Goal: Find specific page/section: Find specific page/section

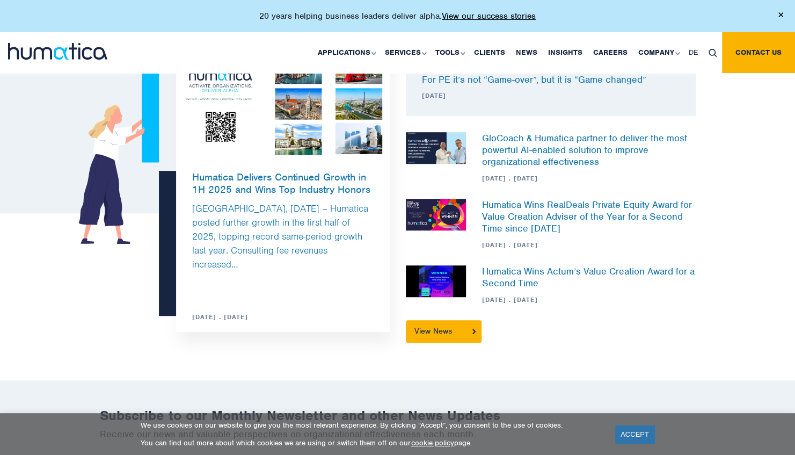
scroll to position [3096, 0]
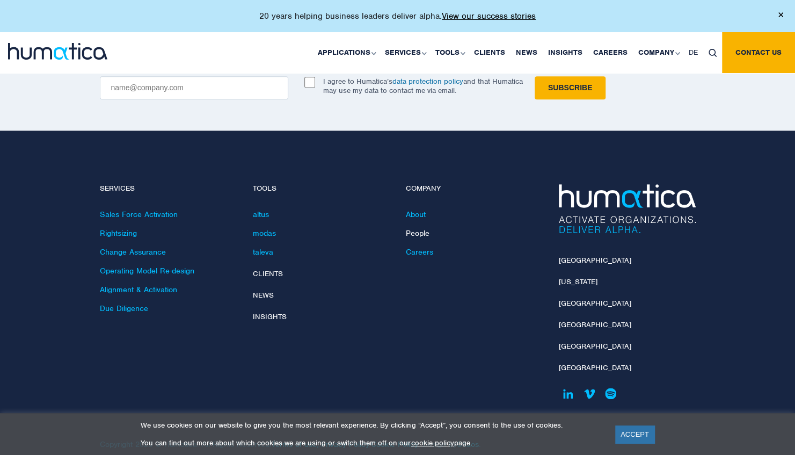
click at [422, 228] on link "People" at bounding box center [418, 233] width 24 height 10
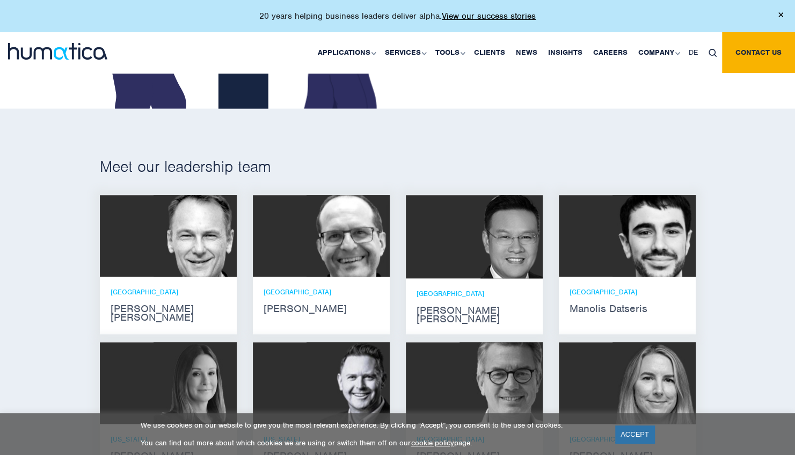
scroll to position [474, 0]
